Goal: Transaction & Acquisition: Obtain resource

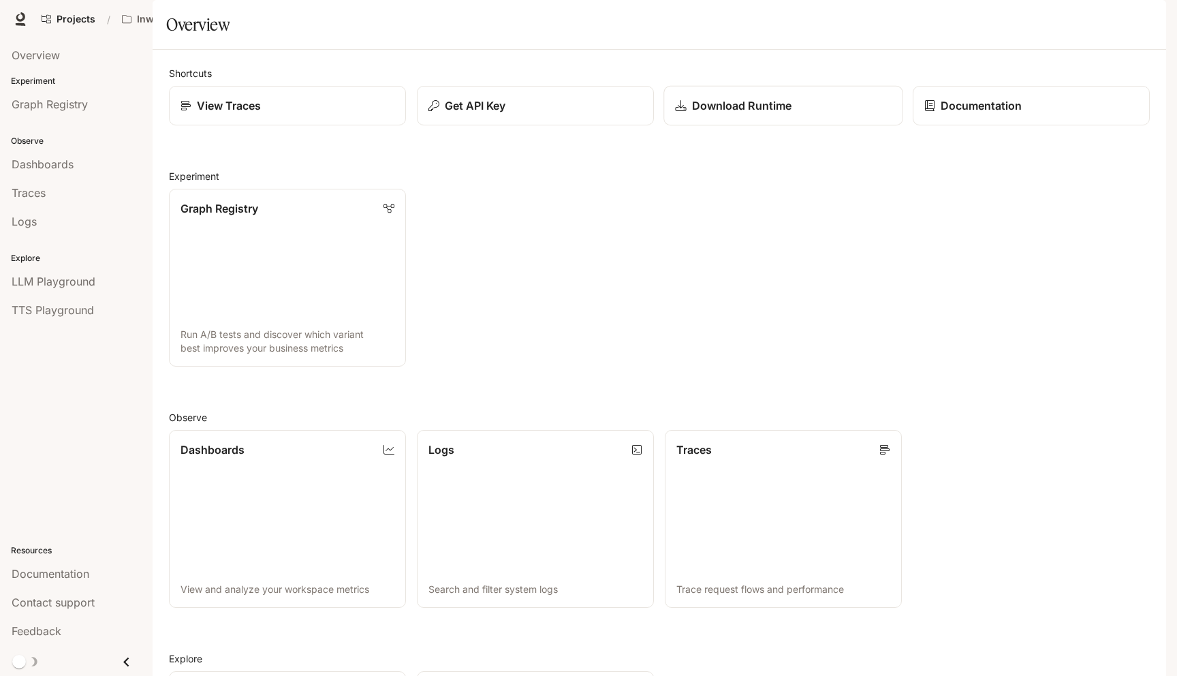
click at [728, 114] on p "Download Runtime" at bounding box center [741, 105] width 99 height 16
click at [462, 114] on p "Get API Key" at bounding box center [474, 105] width 61 height 16
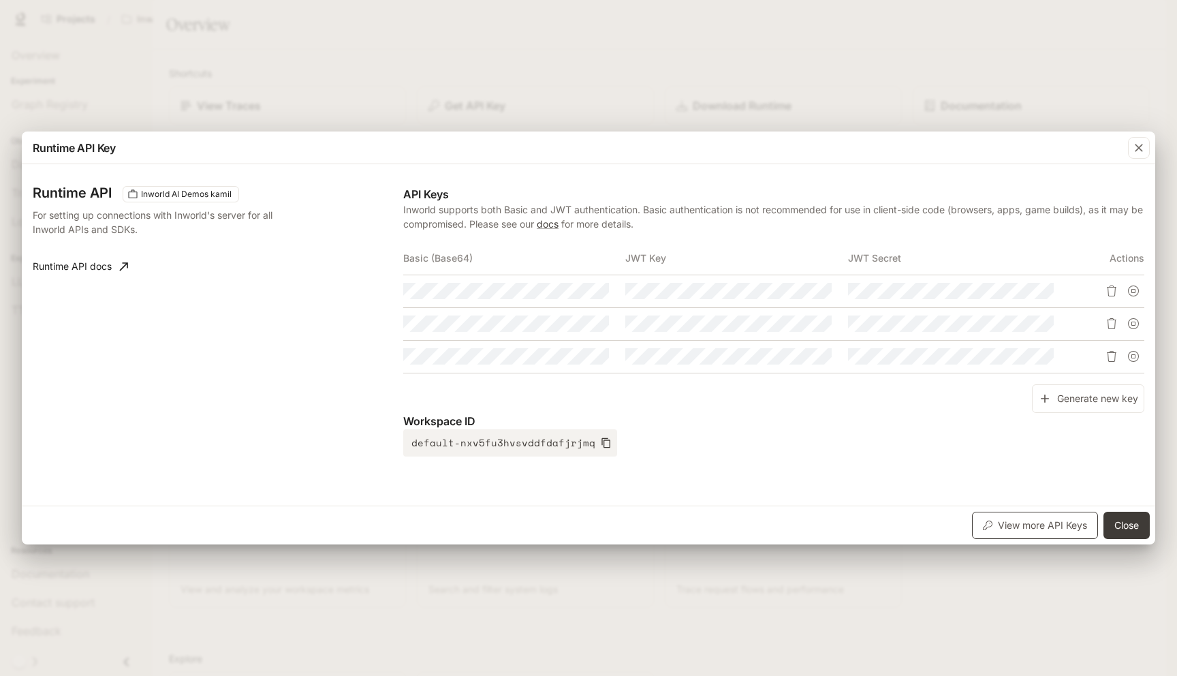
click at [1002, 533] on button "View more API Keys" at bounding box center [1035, 525] width 126 height 27
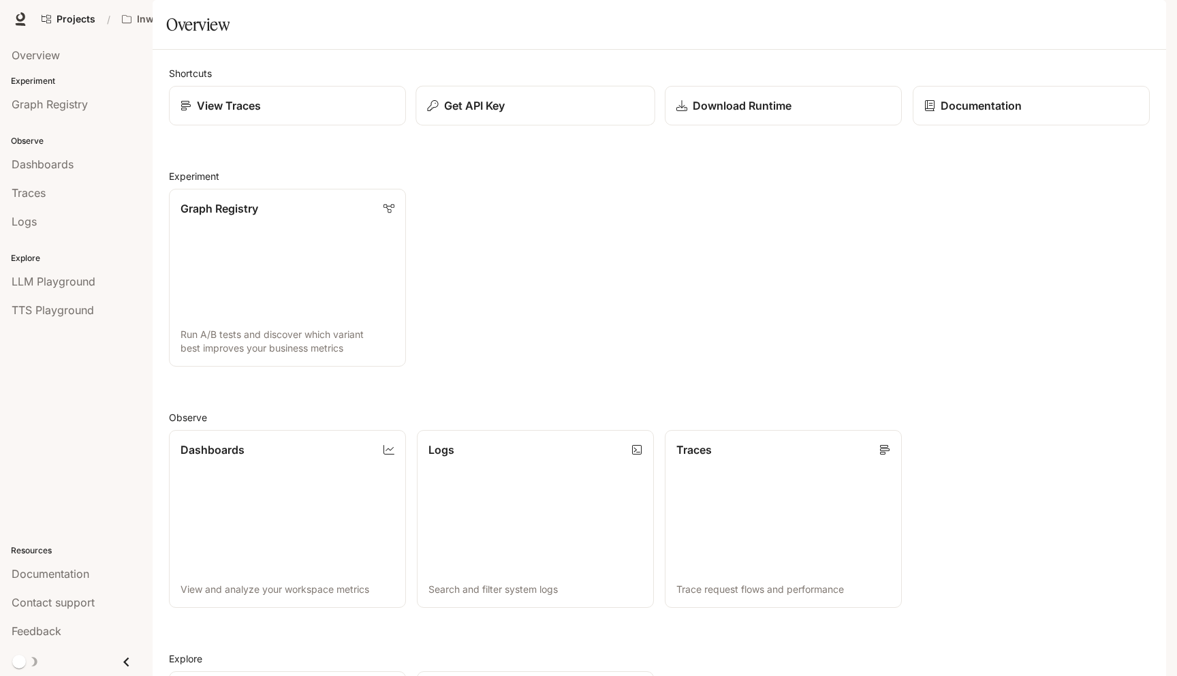
click at [563, 114] on div "Get API Key" at bounding box center [535, 105] width 216 height 16
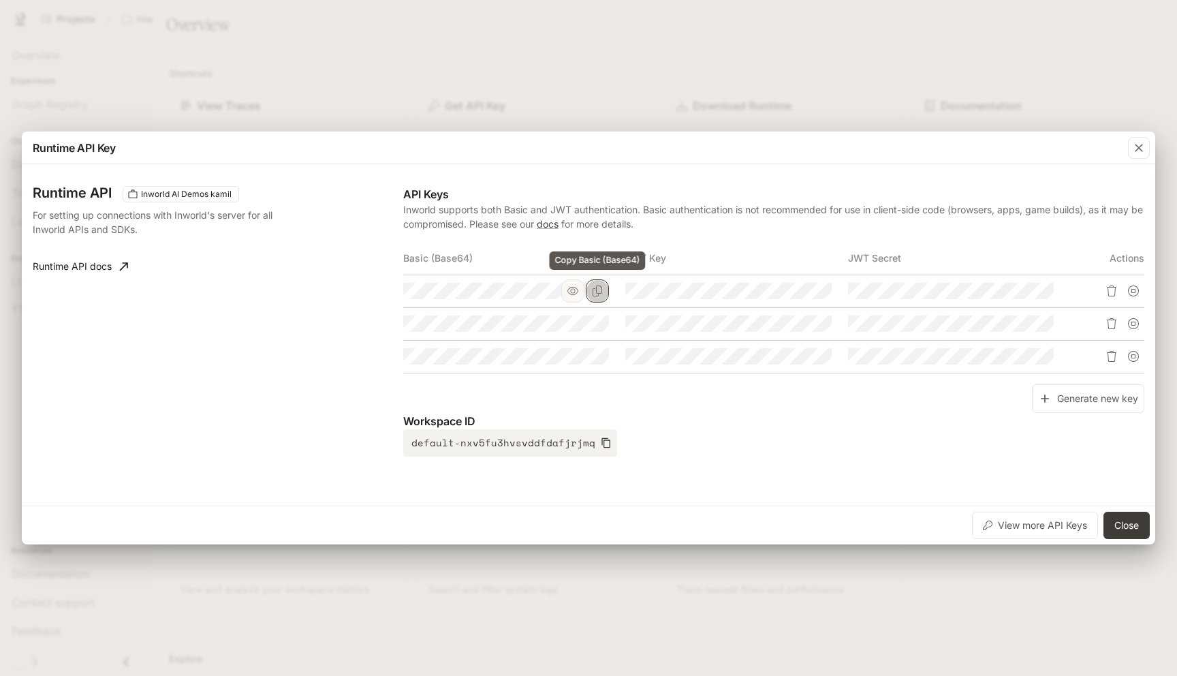
click at [595, 291] on icon "Copy Basic (Base64)" at bounding box center [597, 290] width 11 height 11
click at [531, 42] on div "Runtime API Key Runtime API Inworld AI Demos kamil For setting up connections w…" at bounding box center [588, 338] width 1177 height 676
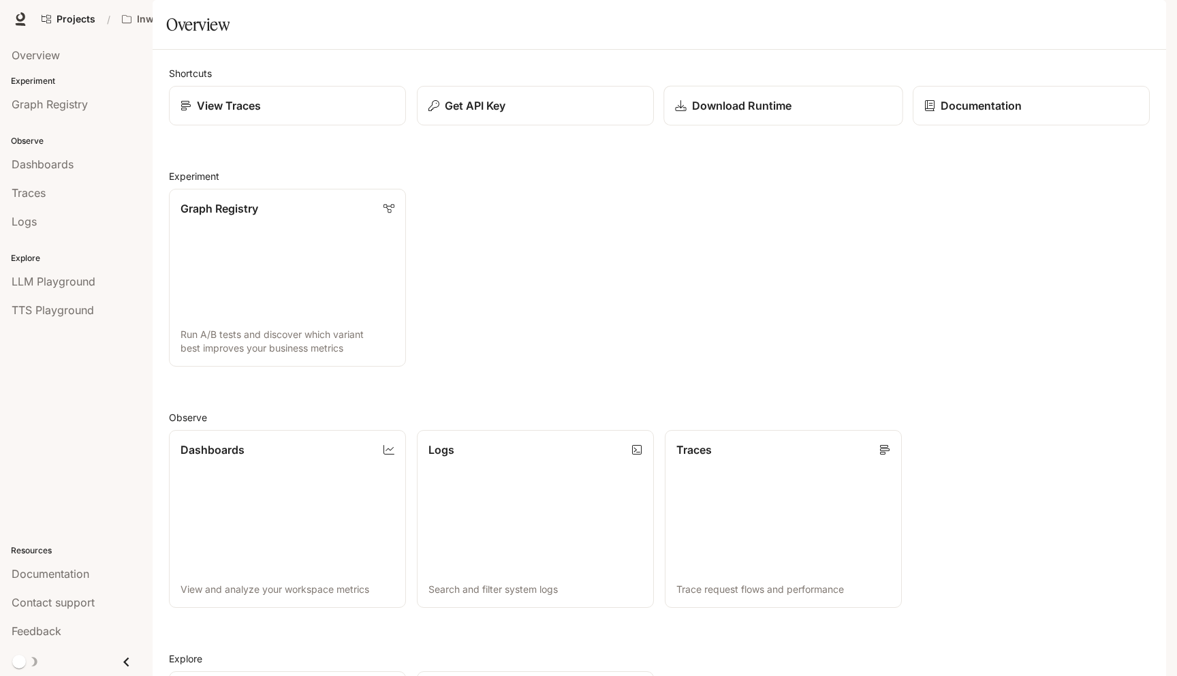
click at [761, 126] on link "Download Runtime" at bounding box center [783, 106] width 239 height 40
click at [702, 240] on div "Graph Registry Run A/B tests and discover which variant best improves your busi…" at bounding box center [654, 272] width 992 height 189
